Goal: Task Accomplishment & Management: Complete application form

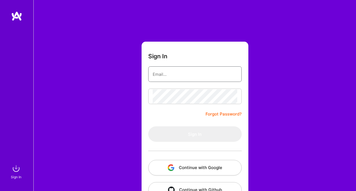
type input "[EMAIL_ADDRESS][PERSON_NAME][DOMAIN_NAME]"
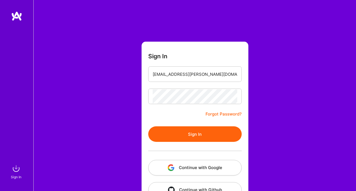
click at [155, 135] on button "Sign In" at bounding box center [194, 134] width 93 height 16
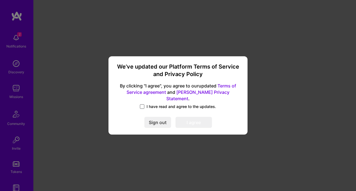
click at [142, 104] on span at bounding box center [142, 106] width 4 height 4
click at [0, 0] on input "I have read and agree to the updates." at bounding box center [0, 0] width 0 height 0
click at [189, 120] on button "I agree" at bounding box center [193, 122] width 36 height 11
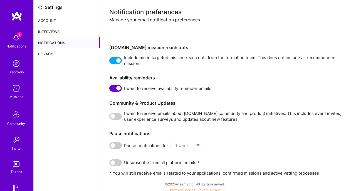
click at [12, 37] on img at bounding box center [16, 37] width 11 height 11
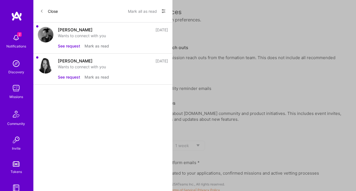
click at [66, 47] on button "See request" at bounding box center [69, 46] width 22 height 6
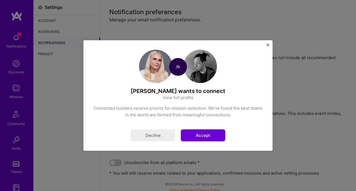
click at [210, 137] on button "Accept" at bounding box center [203, 135] width 44 height 12
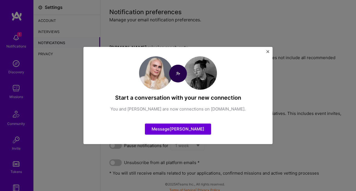
click at [268, 51] on img "Close" at bounding box center [267, 51] width 3 height 3
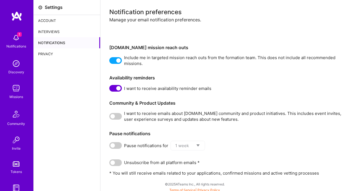
click at [15, 39] on img at bounding box center [16, 37] width 11 height 11
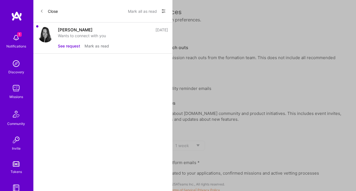
click at [66, 48] on button "See request" at bounding box center [69, 46] width 22 height 6
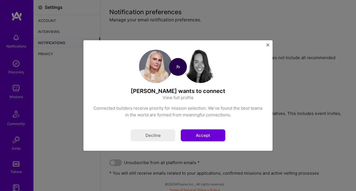
click at [211, 133] on button "Accept" at bounding box center [203, 135] width 44 height 12
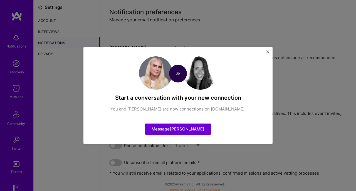
click at [268, 52] on img "Close" at bounding box center [267, 51] width 3 height 3
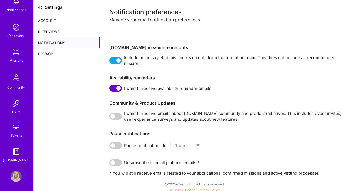
scroll to position [38, 0]
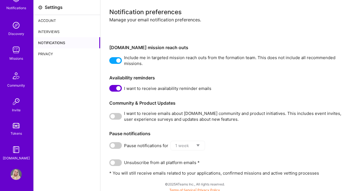
click at [14, 175] on img at bounding box center [16, 174] width 11 height 11
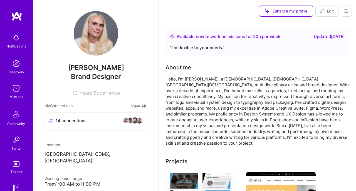
click at [327, 13] on span "Edit" at bounding box center [327, 11] width 14 height 6
select select "MX"
select select "Right Now"
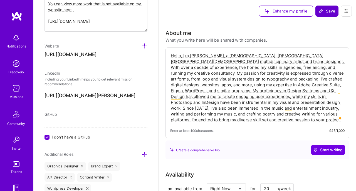
type textarea "Hello, I'm [PERSON_NAME], a [DEMOGRAPHIC_DATA], [DEMOGRAPHIC_DATA][GEOGRAPHIC_D…"
click at [328, 11] on span "Save" at bounding box center [326, 11] width 16 height 6
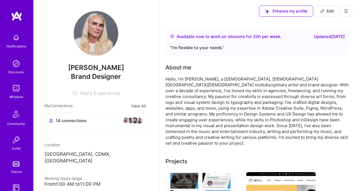
click at [90, 93] on span "Years Experience" at bounding box center [99, 93] width 41 height 6
click at [325, 14] on span "Edit" at bounding box center [327, 11] width 14 height 6
select select "MX"
select select "Right Now"
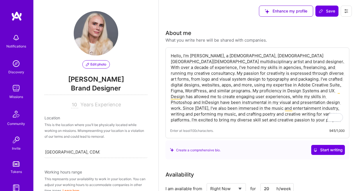
click at [75, 106] on input "10" at bounding box center [74, 105] width 7 height 7
type input "12"
click at [140, 121] on div "Location This is the location where you'll be physically located while working …" at bounding box center [95, 136] width 103 height 43
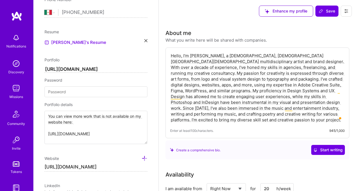
scroll to position [220, 0]
click at [146, 41] on icon at bounding box center [145, 40] width 3 height 3
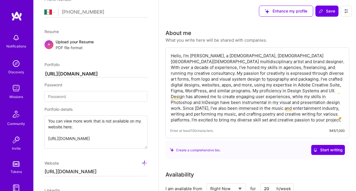
click at [65, 43] on div "Upload your Resume PDF file format" at bounding box center [75, 45] width 38 height 12
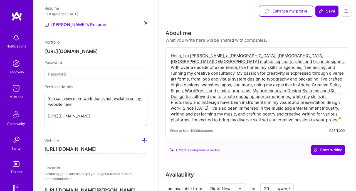
scroll to position [244, 0]
click at [134, 150] on input "[URL][DOMAIN_NAME]" at bounding box center [95, 149] width 103 height 9
click at [65, 149] on input "https://" at bounding box center [95, 149] width 103 height 9
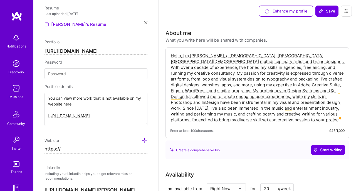
click at [65, 149] on input "https://" at bounding box center [95, 149] width 103 height 9
paste input "[DOMAIN_NAME][URL]"
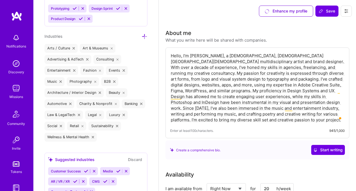
scroll to position [826, 0]
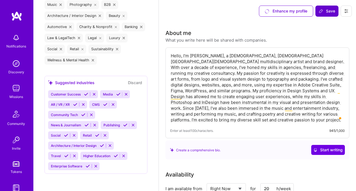
type input "[URL][DOMAIN_NAME]"
click at [329, 15] on button "Save" at bounding box center [326, 11] width 23 height 11
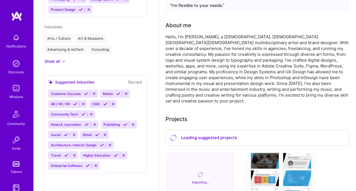
scroll to position [0, 0]
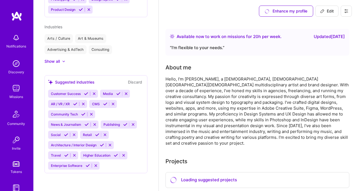
click at [331, 10] on span "Edit" at bounding box center [327, 11] width 14 height 6
select select "MX"
select select "Right Now"
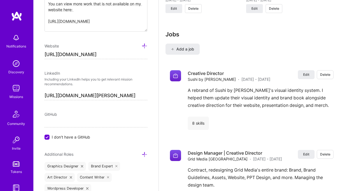
scroll to position [1152, 0]
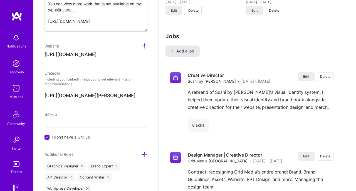
click at [187, 50] on span "Add a job" at bounding box center [182, 51] width 23 height 6
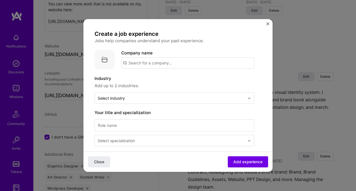
click at [159, 62] on input "text" at bounding box center [187, 63] width 133 height 11
type input "Host Stand Agency"
click at [171, 78] on div "Host Stand Agency" at bounding box center [173, 79] width 43 height 10
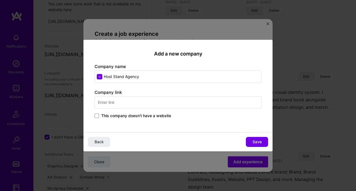
click at [135, 100] on input "text" at bounding box center [177, 102] width 167 height 12
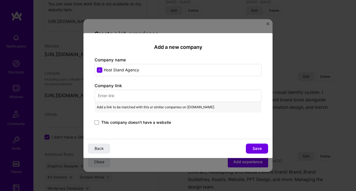
paste input "[URL][DOMAIN_NAME]"
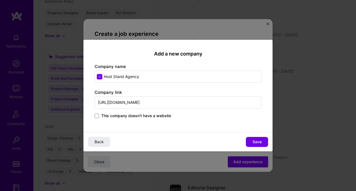
scroll to position [283, 0]
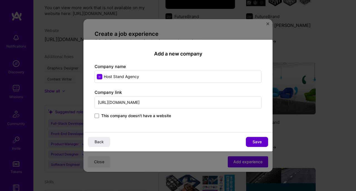
type input "[URL][DOMAIN_NAME]"
click at [261, 140] on button "Save" at bounding box center [257, 142] width 22 height 10
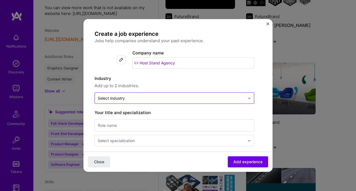
click at [133, 96] on input "text" at bounding box center [171, 98] width 147 height 6
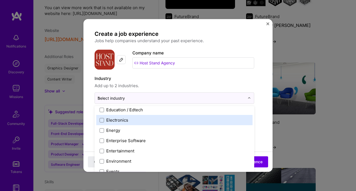
scroll to position [116, 0]
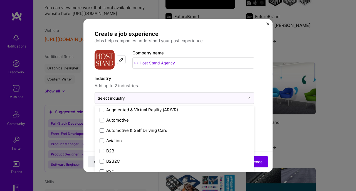
type input "ho"
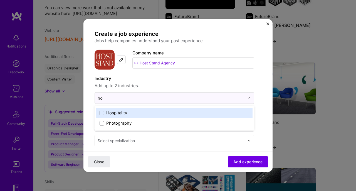
scroll to position [0, 0]
click at [128, 113] on label "Hospitality" at bounding box center [174, 113] width 150 height 6
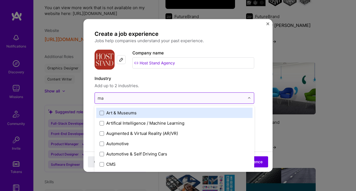
type input "mar"
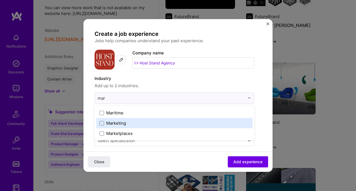
click at [125, 121] on div "Marketing" at bounding box center [116, 123] width 20 height 6
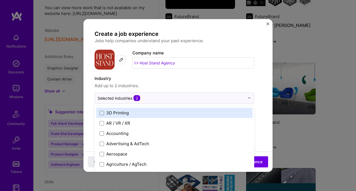
click at [196, 88] on span "Add up to 2 industries." at bounding box center [174, 86] width 160 height 7
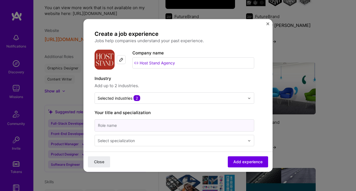
click at [149, 121] on input at bounding box center [174, 125] width 160 height 12
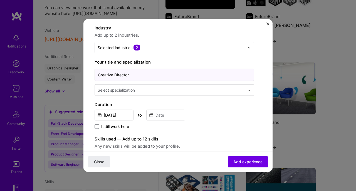
scroll to position [51, 0]
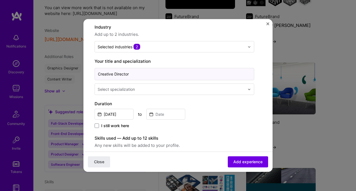
type input "Creative Director"
click at [145, 91] on input "text" at bounding box center [172, 89] width 148 height 6
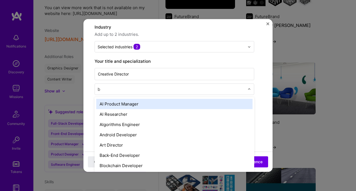
type input "br"
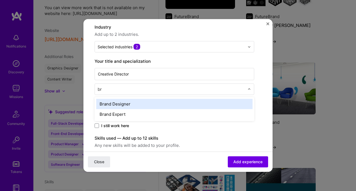
click at [152, 103] on div "Brand Designer" at bounding box center [174, 104] width 156 height 10
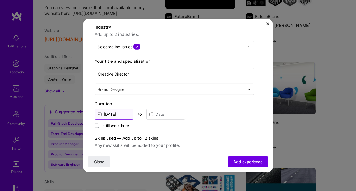
click at [120, 114] on input "[DATE]" at bounding box center [113, 114] width 39 height 11
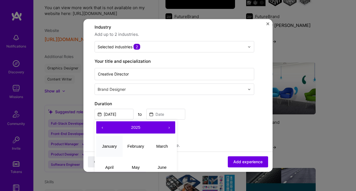
click at [113, 145] on abbr "January" at bounding box center [109, 146] width 15 height 5
type input "[DATE]"
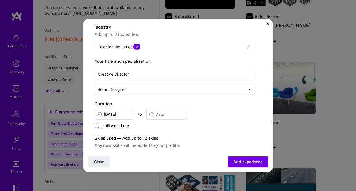
click at [98, 125] on span at bounding box center [96, 126] width 4 height 4
click at [0, 0] on input "I still work here" at bounding box center [0, 0] width 0 height 0
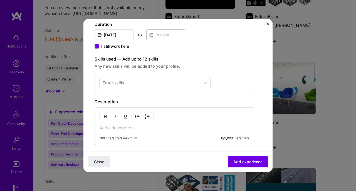
scroll to position [131, 0]
click at [151, 83] on div at bounding box center [149, 82] width 100 height 9
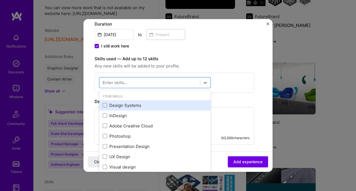
click at [135, 104] on div "Design Systems" at bounding box center [155, 106] width 104 height 6
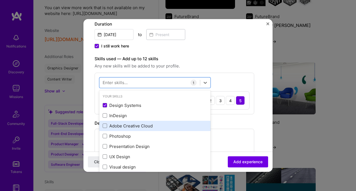
click at [127, 126] on div "Adobe Creative Cloud" at bounding box center [155, 126] width 104 height 6
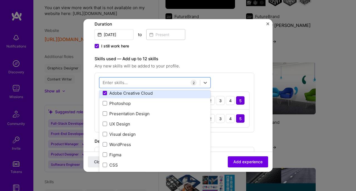
scroll to position [33, 0]
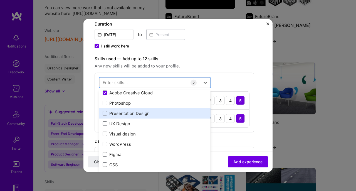
click at [128, 114] on div "Presentation Design" at bounding box center [155, 114] width 104 height 6
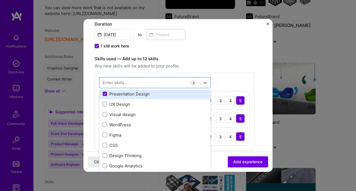
scroll to position [56, 0]
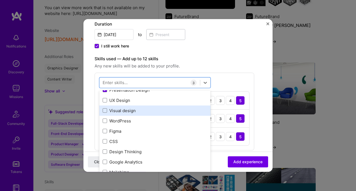
click at [123, 111] on div "Visual design" at bounding box center [155, 111] width 104 height 6
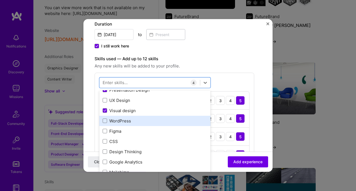
click at [124, 121] on div "WordPress" at bounding box center [155, 121] width 104 height 6
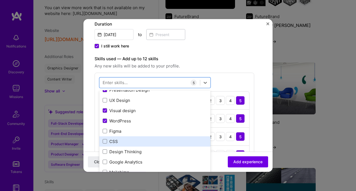
click at [112, 141] on div "CSS" at bounding box center [155, 142] width 104 height 6
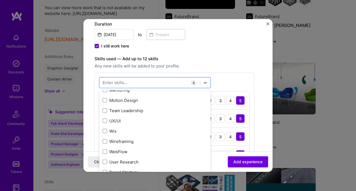
scroll to position [153, 0]
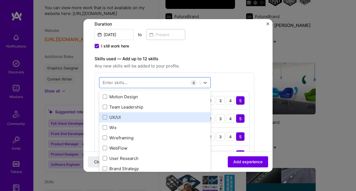
click at [123, 120] on div "UX/UI" at bounding box center [155, 117] width 104 height 6
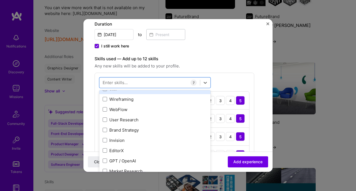
scroll to position [192, 0]
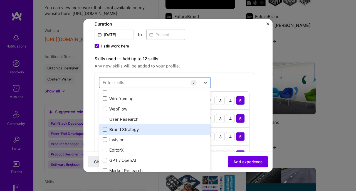
click at [133, 129] on div "Brand Strategy" at bounding box center [155, 130] width 104 height 6
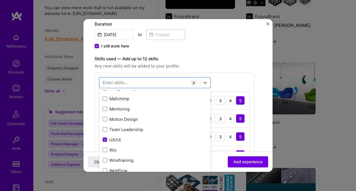
scroll to position [129, 0]
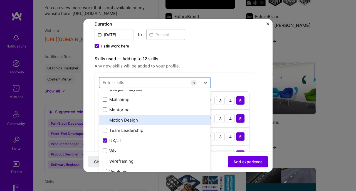
click at [133, 121] on div "Motion Design" at bounding box center [155, 120] width 104 height 6
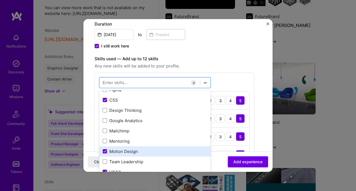
scroll to position [96, 0]
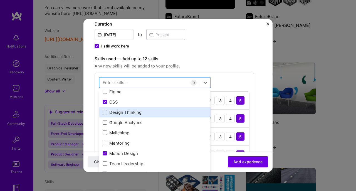
click at [134, 112] on div "Design Thinking" at bounding box center [155, 112] width 104 height 6
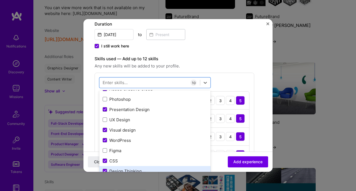
scroll to position [36, 0]
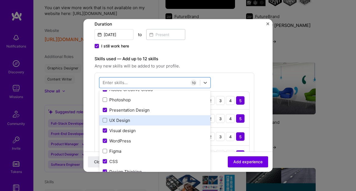
click at [125, 118] on div "UX Design" at bounding box center [155, 121] width 104 height 6
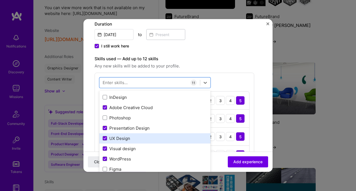
scroll to position [18, 0]
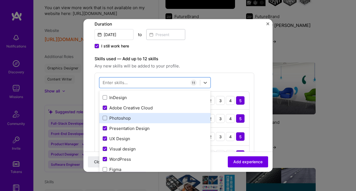
click at [125, 117] on div "Photoshop" at bounding box center [155, 118] width 104 height 6
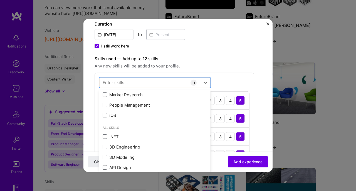
scroll to position [269, 0]
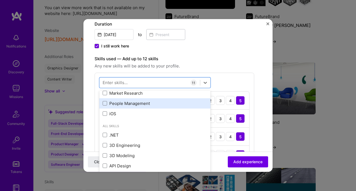
click at [138, 101] on div "People Management" at bounding box center [155, 104] width 104 height 6
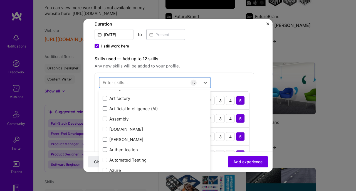
scroll to position [676, 0]
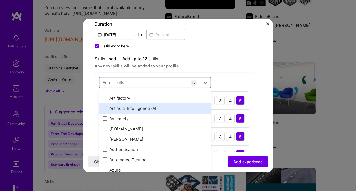
click at [139, 109] on div "Artificial Intelligence (AI)" at bounding box center [155, 108] width 104 height 6
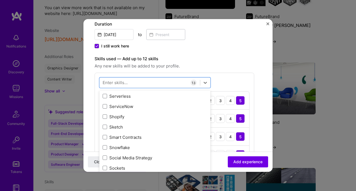
scroll to position [3207, 0]
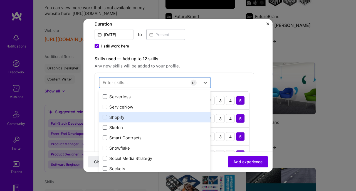
click at [128, 117] on div "Shopify" at bounding box center [155, 117] width 104 height 6
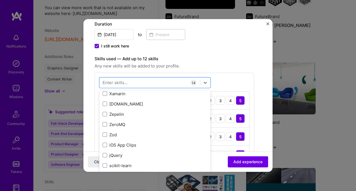
scroll to position [3827, 0]
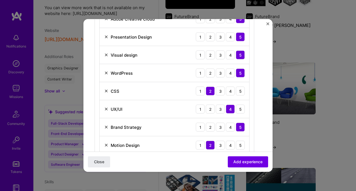
scroll to position [236, 0]
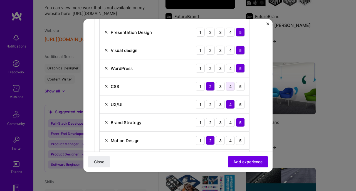
click at [228, 88] on div "4" at bounding box center [230, 86] width 9 height 9
click at [222, 87] on div "3" at bounding box center [220, 86] width 9 height 9
click at [232, 86] on div "4" at bounding box center [230, 86] width 9 height 9
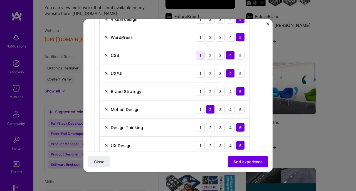
scroll to position [267, 0]
click at [240, 74] on div "5" at bounding box center [240, 73] width 9 height 9
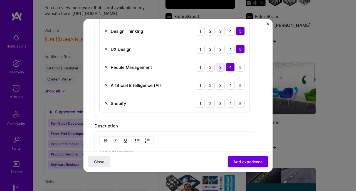
scroll to position [365, 0]
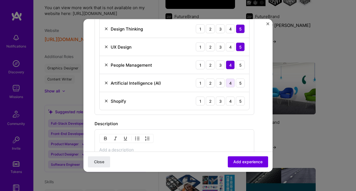
click at [230, 84] on div "4" at bounding box center [230, 83] width 9 height 9
click at [231, 100] on div "4" at bounding box center [230, 101] width 9 height 9
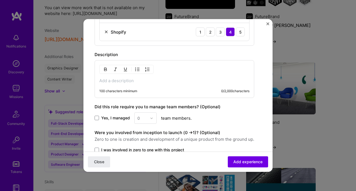
scroll to position [435, 0]
click at [140, 79] on p at bounding box center [174, 81] width 150 height 6
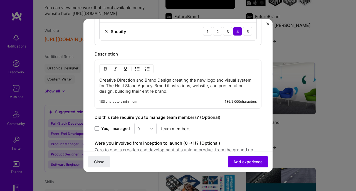
click at [156, 91] on p "Creative Direction and Brand Design creating the new logo and visual system for…" at bounding box center [177, 86] width 157 height 17
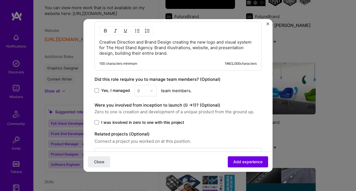
scroll to position [474, 0]
click at [98, 89] on span at bounding box center [96, 90] width 4 height 4
click at [0, 0] on input "Yes, I managed" at bounding box center [0, 0] width 0 height 0
click at [151, 91] on img at bounding box center [151, 90] width 3 height 3
click at [146, 114] on div "2" at bounding box center [145, 115] width 19 height 10
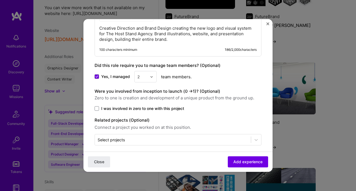
scroll to position [492, 0]
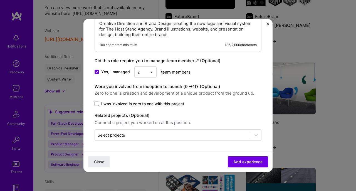
click at [98, 103] on span at bounding box center [96, 104] width 4 height 4
click at [0, 0] on input "I was involved in zero to one with this project" at bounding box center [0, 0] width 0 height 0
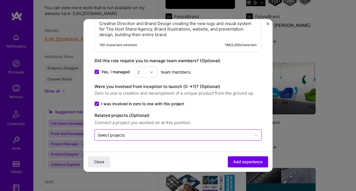
click at [164, 132] on div at bounding box center [173, 135] width 150 height 7
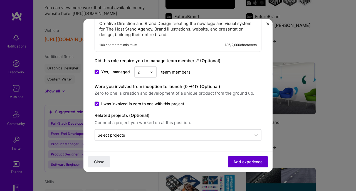
click at [242, 163] on span "Add experience" at bounding box center [247, 162] width 29 height 6
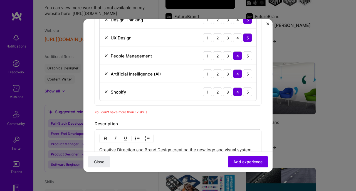
scroll to position [365, 0]
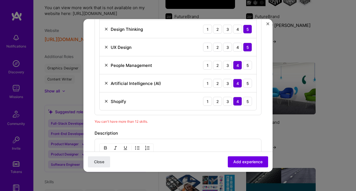
click at [105, 101] on img at bounding box center [106, 101] width 4 height 4
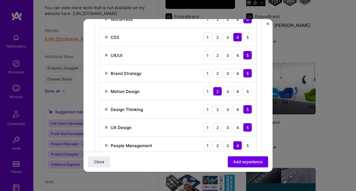
scroll to position [266, 0]
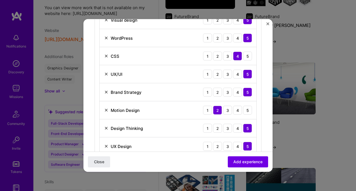
click at [106, 110] on img at bounding box center [106, 110] width 4 height 4
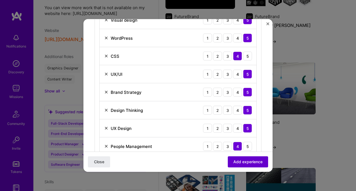
click at [250, 165] on span "Add experience" at bounding box center [247, 162] width 29 height 6
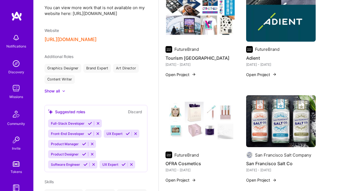
scroll to position [0, 0]
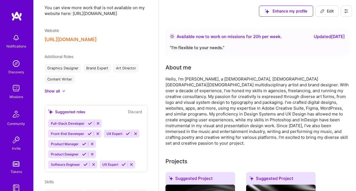
click at [18, 94] on div "Missions" at bounding box center [16, 97] width 14 height 6
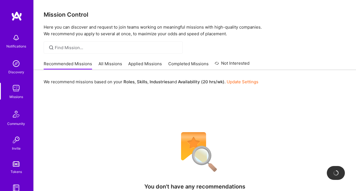
click at [240, 80] on link "Update Settings" at bounding box center [242, 81] width 32 height 5
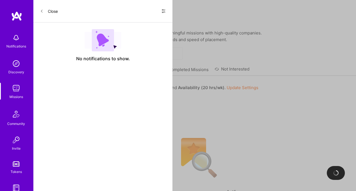
select select "MX"
select select "Right Now"
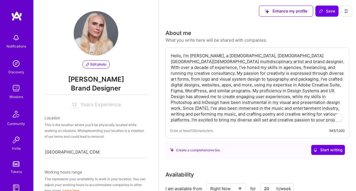
scroll to position [338, 0]
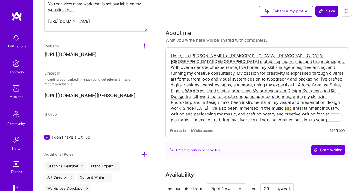
click at [327, 10] on span "Save" at bounding box center [326, 11] width 16 height 6
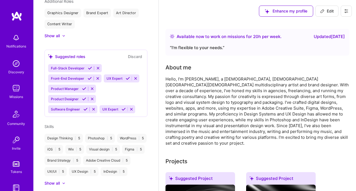
scroll to position [283, 0]
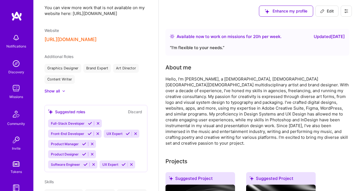
click at [16, 92] on img at bounding box center [16, 88] width 11 height 11
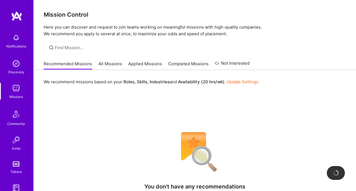
click at [107, 63] on link "All Missions" at bounding box center [110, 65] width 24 height 9
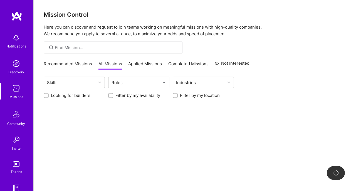
click at [98, 82] on div at bounding box center [100, 82] width 9 height 7
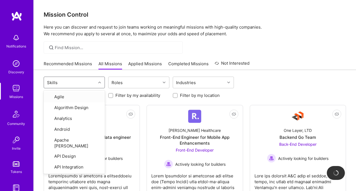
click at [98, 82] on div at bounding box center [100, 82] width 9 height 7
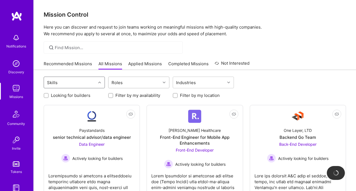
click at [143, 82] on div "Roles" at bounding box center [134, 82] width 52 height 11
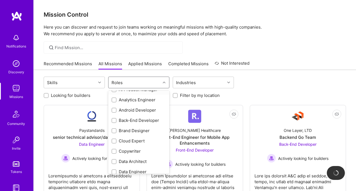
scroll to position [31, 0]
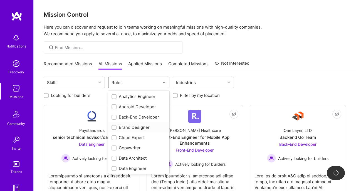
click at [115, 128] on input "checkbox" at bounding box center [115, 128] width 4 height 4
checkbox input "true"
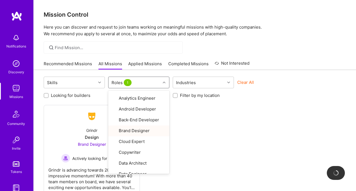
click at [223, 122] on div "Not Interested Grindr Design Brand Designer Actively looking for builders" at bounding box center [195, 150] width 302 height 91
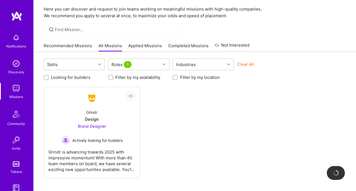
scroll to position [32, 0]
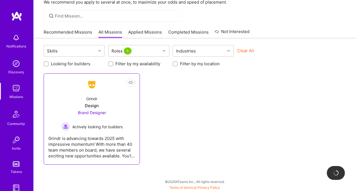
click at [89, 144] on div "Grindr is advancing towards 2025 with impressive momentum! With more than 40 te…" at bounding box center [91, 145] width 87 height 28
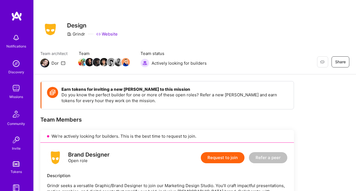
click at [217, 158] on button "Request to join" at bounding box center [223, 157] width 44 height 11
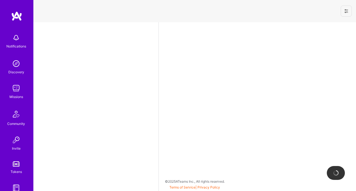
select select "MX"
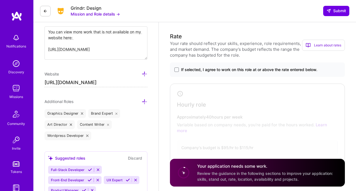
scroll to position [232, 0]
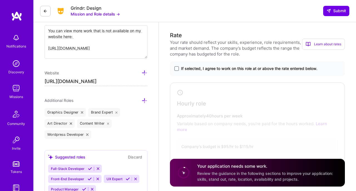
click at [177, 68] on span at bounding box center [176, 68] width 4 height 4
click at [0, 0] on input "If selected, I agree to work on this role at or above the rate entered below." at bounding box center [0, 0] width 0 height 0
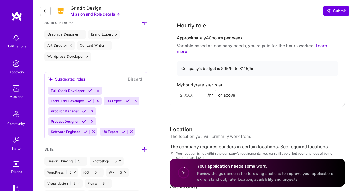
scroll to position [310, 0]
click at [197, 89] on input at bounding box center [196, 94] width 39 height 11
type input "100"
click at [264, 74] on div "Hourly role Approximately 40 hours per week Variable based on company needs, yo…" at bounding box center [257, 55] width 175 height 103
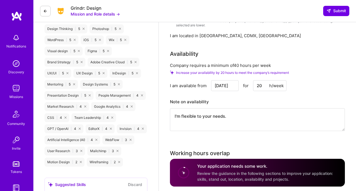
scroll to position [443, 0]
click at [259, 80] on input "20" at bounding box center [269, 85] width 33 height 11
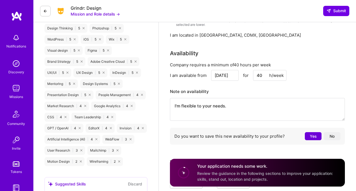
type input "40"
click at [302, 70] on div "I am available from [DATE] for 40 h/week" at bounding box center [257, 75] width 175 height 11
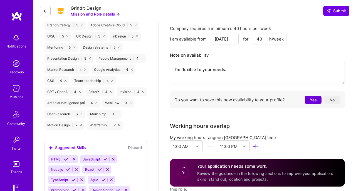
scroll to position [480, 0]
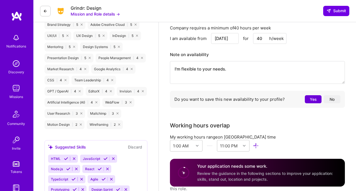
click at [230, 66] on textarea "I'm flexible to your needs." at bounding box center [257, 72] width 175 height 23
click at [229, 63] on textarea "I'm flexible t . o your needs" at bounding box center [257, 72] width 175 height 23
drag, startPoint x: 229, startPoint y: 63, endPoint x: 198, endPoint y: 64, distance: 31.4
click at [198, 64] on textarea "I'm flexible t . o your needs" at bounding box center [257, 72] width 175 height 23
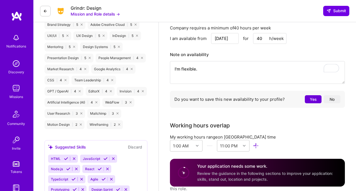
type textarea "I'm flexible."
click at [306, 41] on div "Company requires a minimum of 40 hours per week I am available from [DATE] for …" at bounding box center [257, 67] width 175 height 85
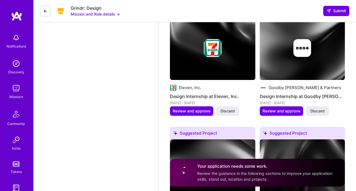
scroll to position [955, 0]
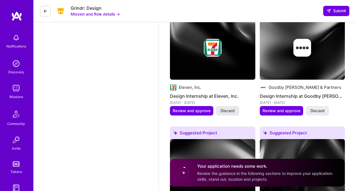
click at [231, 108] on span "Discard" at bounding box center [227, 111] width 14 height 6
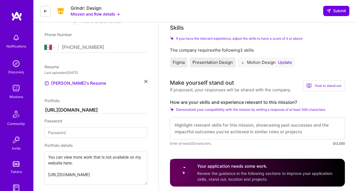
scroll to position [104, 0]
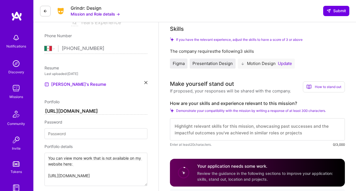
click at [288, 63] on button "Update" at bounding box center [285, 63] width 14 height 4
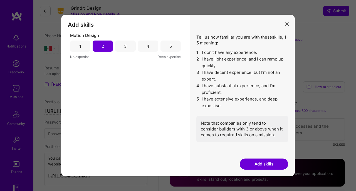
click at [130, 48] on div "3" at bounding box center [125, 46] width 20 height 11
click at [270, 162] on button "Add skills" at bounding box center [264, 164] width 48 height 11
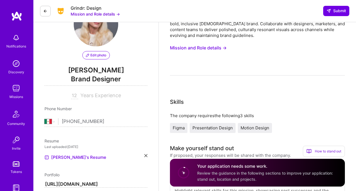
scroll to position [32, 0]
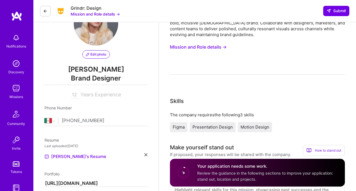
click at [204, 49] on button "Mission and Role details →" at bounding box center [198, 47] width 57 height 10
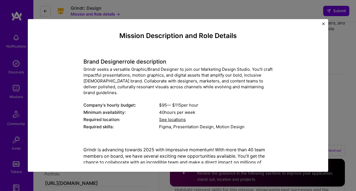
click at [177, 117] on span "See locations" at bounding box center [172, 119] width 27 height 5
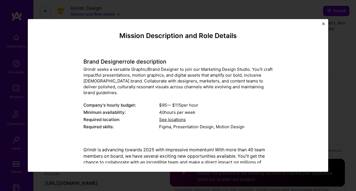
click at [177, 117] on span "See locations" at bounding box center [172, 119] width 27 height 5
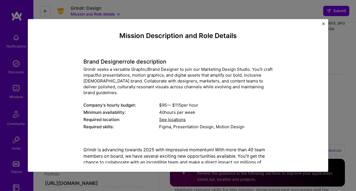
click at [177, 117] on span "See locations" at bounding box center [172, 119] width 27 height 5
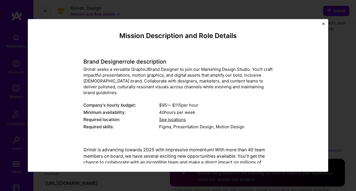
click at [212, 102] on div "$ 95 — $ 115 per hour" at bounding box center [215, 105] width 113 height 6
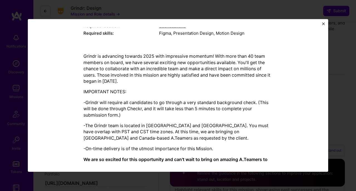
scroll to position [102, 0]
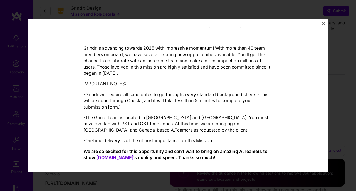
click at [324, 24] on img "Close" at bounding box center [323, 24] width 3 height 3
